Goal: Register for event/course

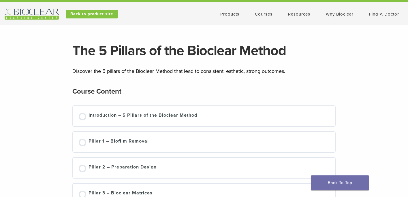
scroll to position [7, 0]
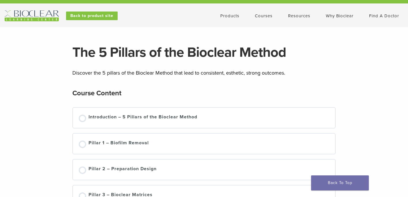
click at [231, 17] on link "Products" at bounding box center [229, 15] width 19 height 5
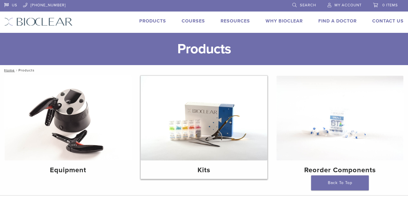
click at [194, 141] on img at bounding box center [204, 118] width 127 height 85
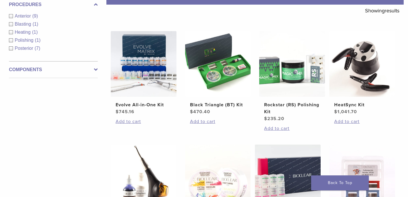
scroll to position [98, 0]
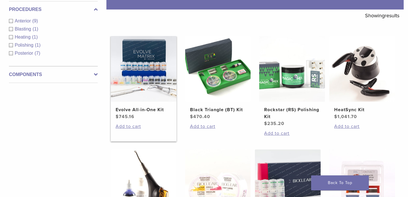
click at [130, 82] on img at bounding box center [144, 69] width 66 height 66
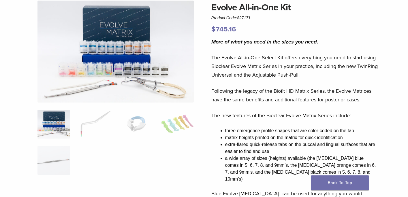
scroll to position [53, 0]
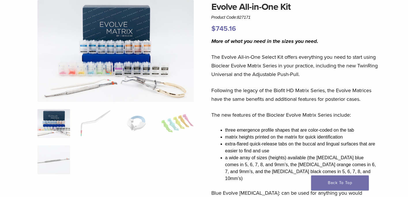
click at [130, 55] on img at bounding box center [116, 51] width 156 height 102
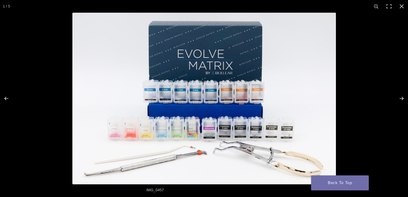
click at [213, 104] on img at bounding box center [204, 99] width 264 height 172
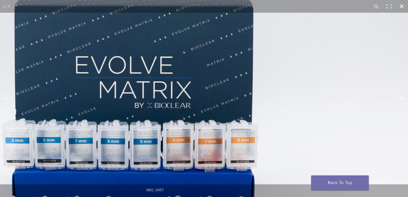
click at [404, 8] on button "Close (Esc)" at bounding box center [402, 6] width 13 height 13
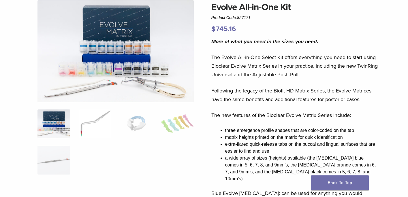
click at [99, 115] on img at bounding box center [95, 124] width 33 height 29
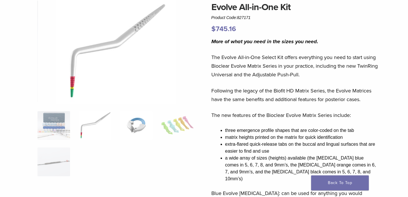
click at [125, 118] on img at bounding box center [136, 125] width 33 height 29
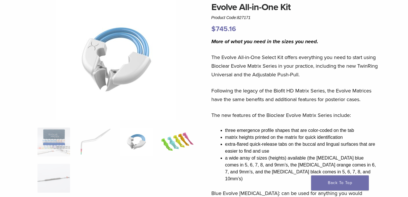
click at [172, 140] on img at bounding box center [177, 142] width 33 height 29
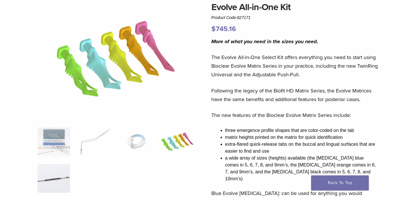
click at [43, 176] on img at bounding box center [54, 178] width 33 height 29
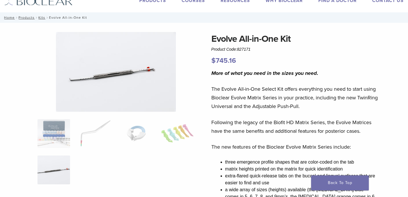
scroll to position [0, 0]
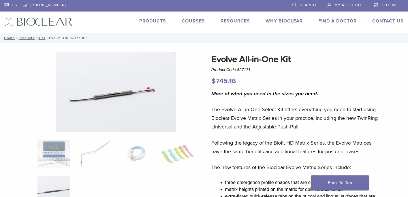
click at [294, 20] on link "Why Bioclear" at bounding box center [284, 21] width 37 height 6
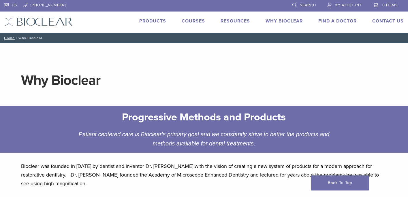
click at [194, 21] on link "Courses" at bounding box center [193, 21] width 23 height 6
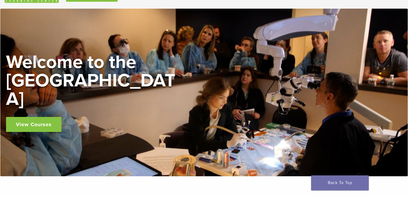
scroll to position [28, 0]
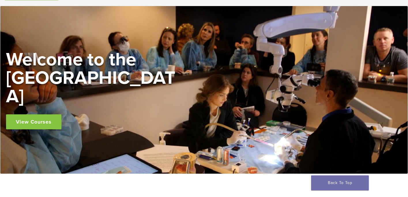
click at [42, 115] on link "View Courses" at bounding box center [33, 122] width 55 height 15
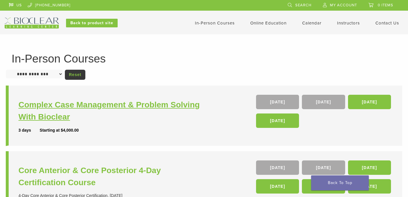
click at [189, 108] on h3 "Complex Case Management & Problem Solving With Bioclear" at bounding box center [111, 111] width 187 height 24
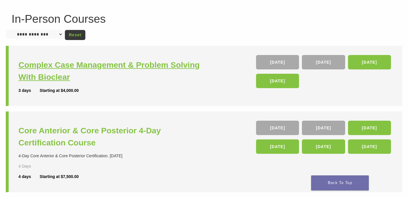
scroll to position [48, 0]
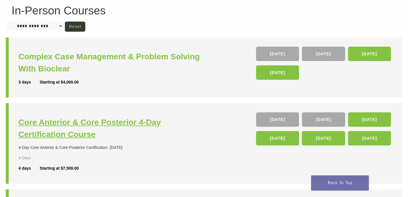
click at [89, 120] on h3 "Core Anterior & Core Posterior 4-Day Certification Course" at bounding box center [111, 129] width 187 height 24
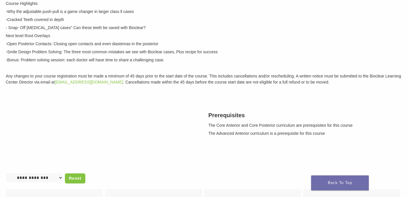
scroll to position [104, 0]
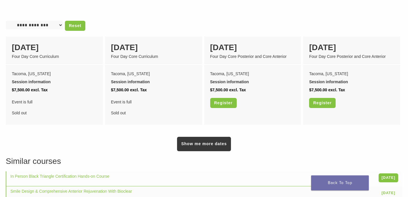
scroll to position [491, 0]
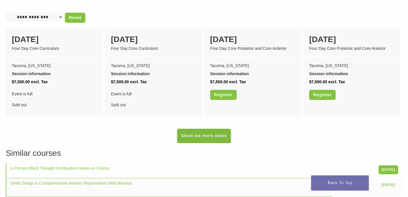
click at [204, 130] on link "Show me more dates" at bounding box center [204, 136] width 54 height 14
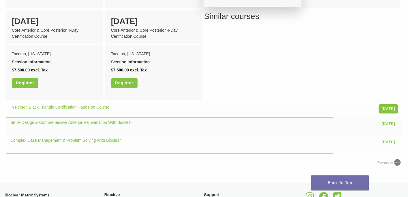
scroll to position [701, 0]
